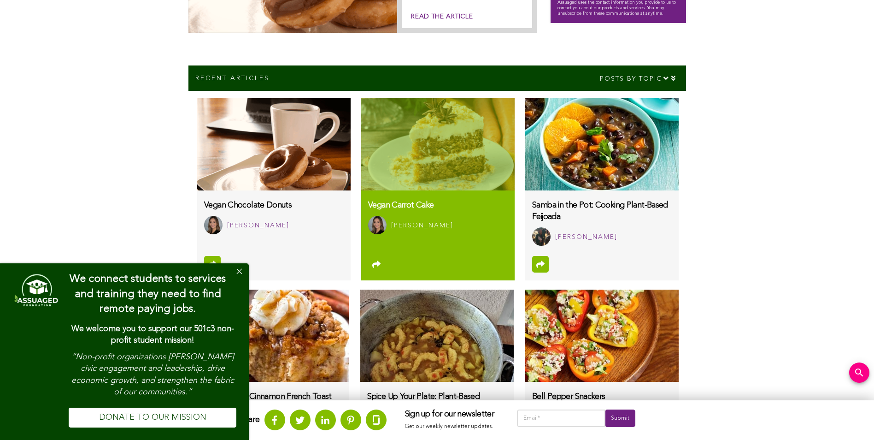
scroll to position [507, 0]
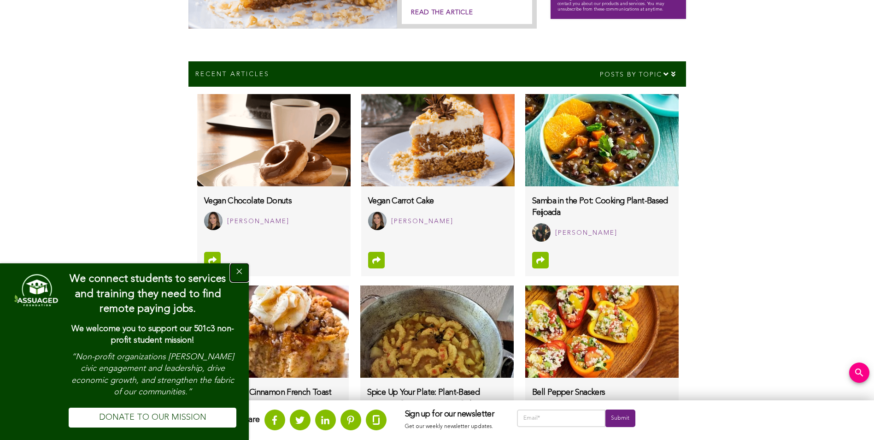
click at [238, 271] on button "Close" at bounding box center [239, 272] width 18 height 18
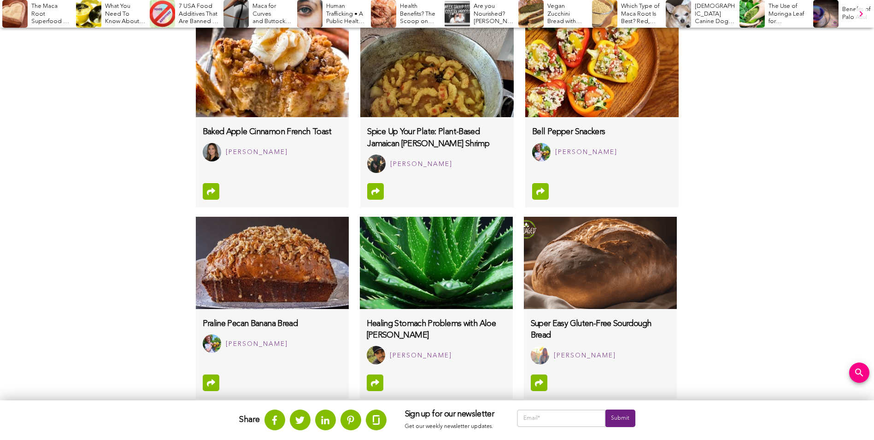
scroll to position [737, 0]
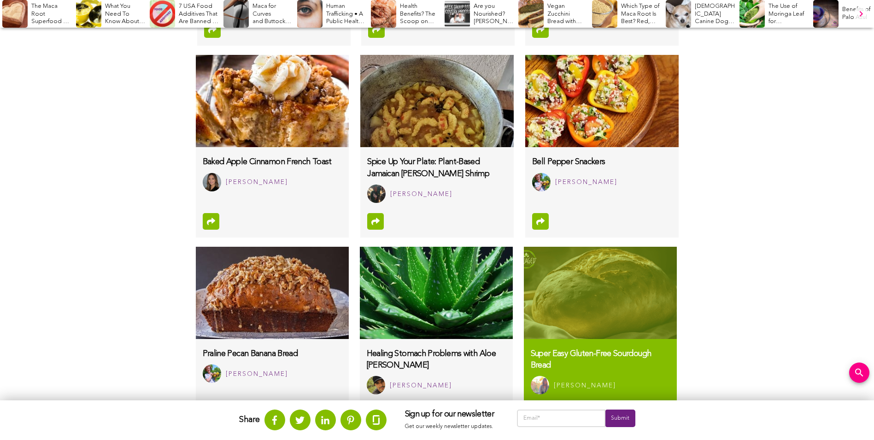
click at [589, 307] on img at bounding box center [600, 293] width 153 height 92
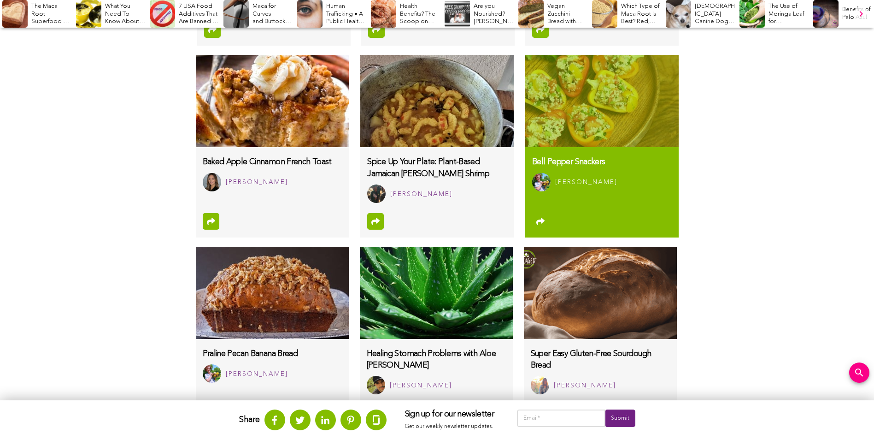
click at [555, 117] on img at bounding box center [601, 101] width 153 height 92
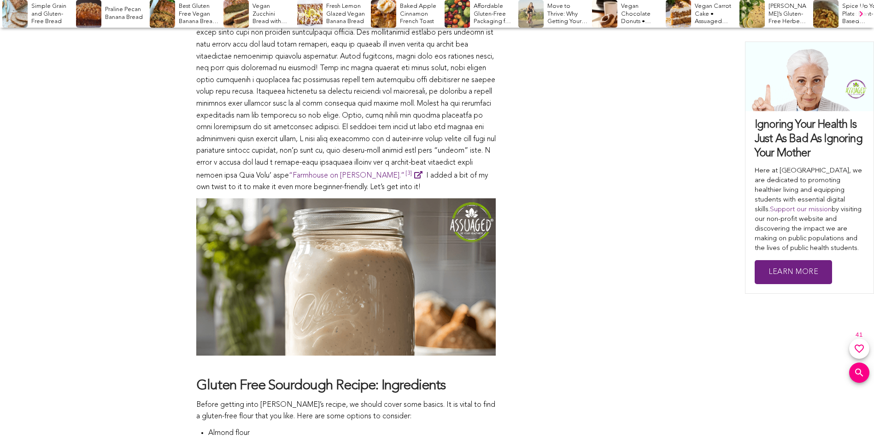
scroll to position [737, 0]
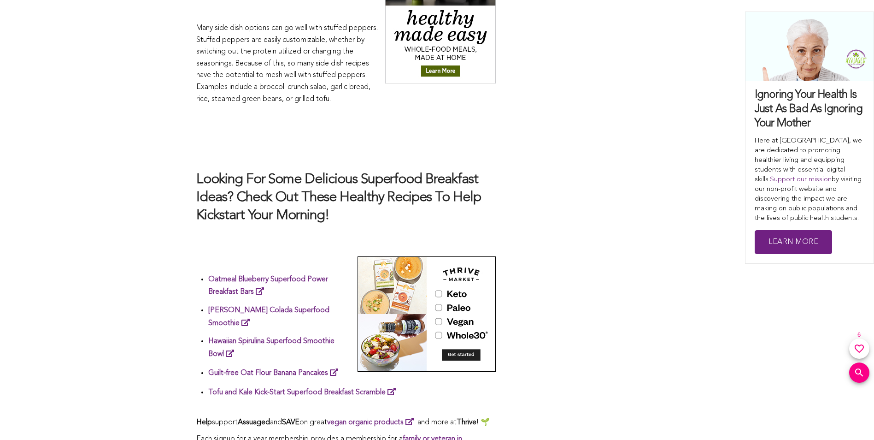
scroll to position [1936, 0]
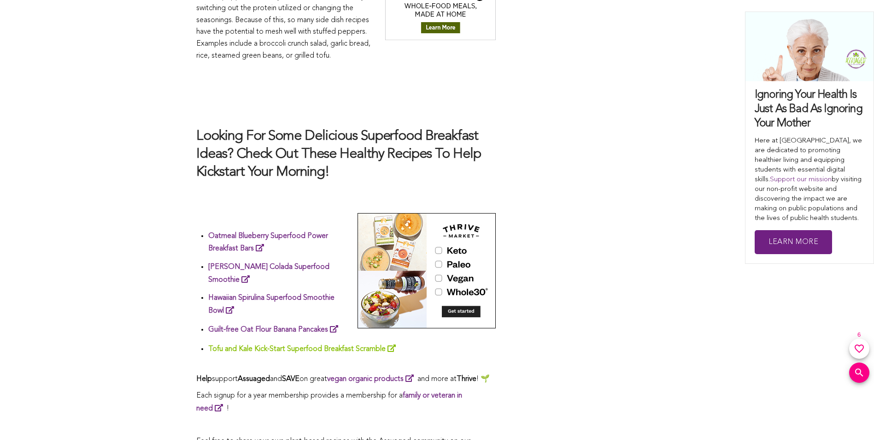
click at [228, 345] on link "Tofu and Kale Kick-Start Superfood Breakfast Scramble" at bounding box center [303, 348] width 191 height 7
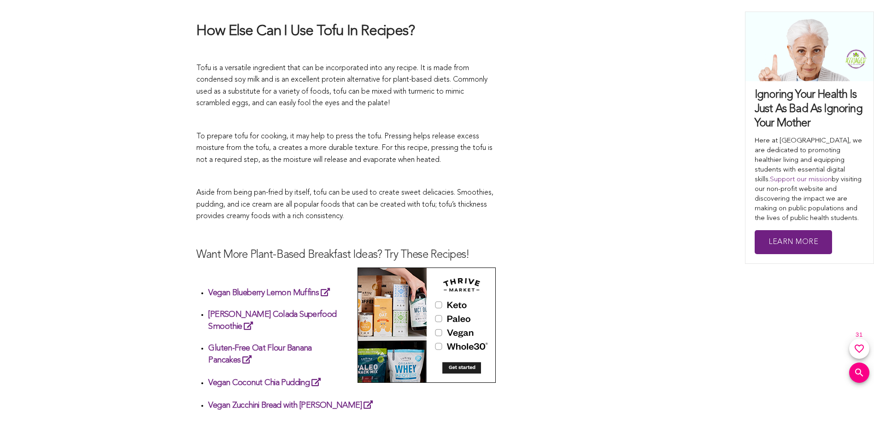
scroll to position [1475, 0]
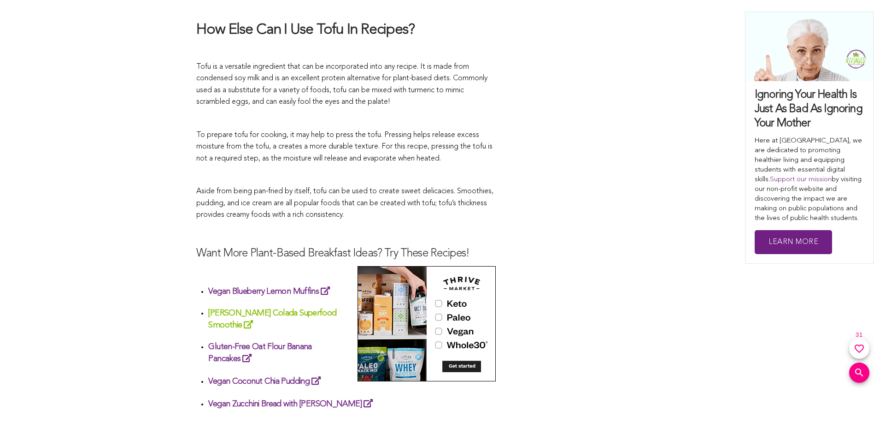
click at [291, 309] on link "Piña Colada Superfood Smoothie" at bounding box center [272, 319] width 128 height 20
click at [240, 342] on link "Gluten-Free Oat Flour Banana Pancakes" at bounding box center [259, 352] width 103 height 20
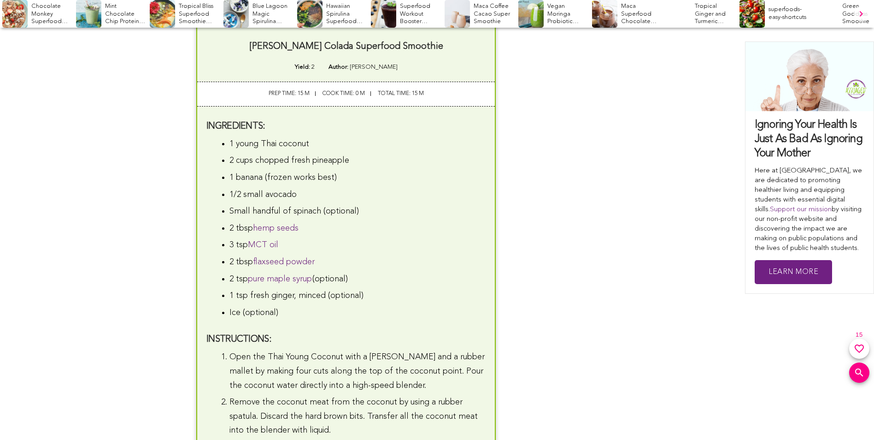
scroll to position [1705, 0]
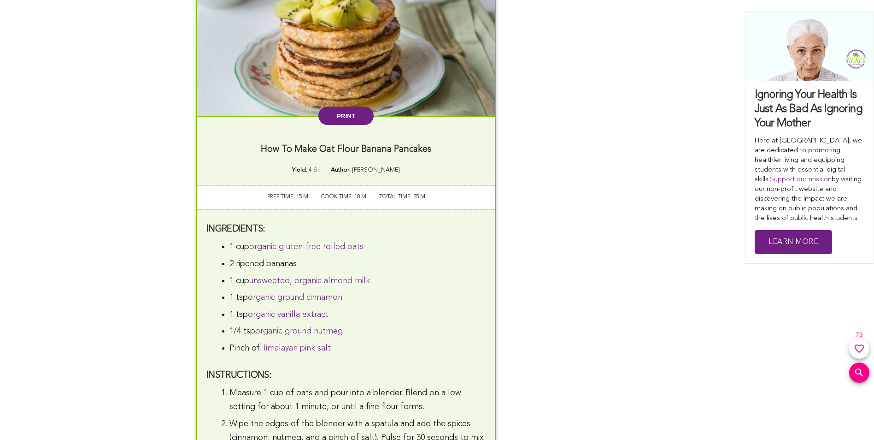
scroll to position [1521, 0]
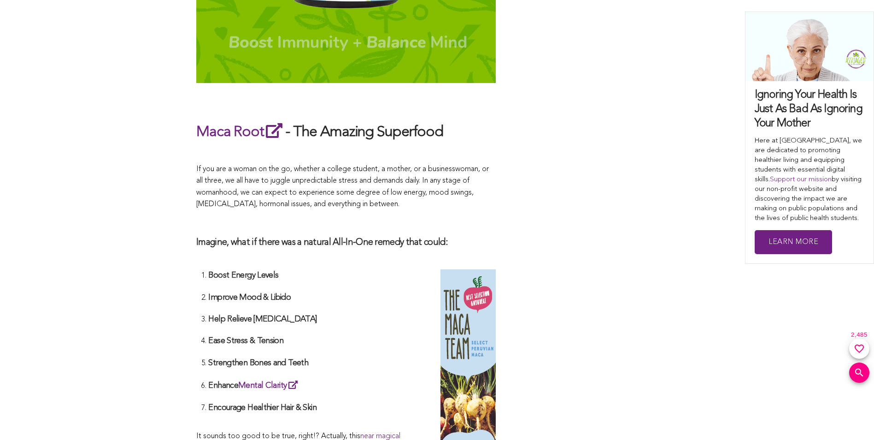
scroll to position [1195, 0]
